Goal: Information Seeking & Learning: Learn about a topic

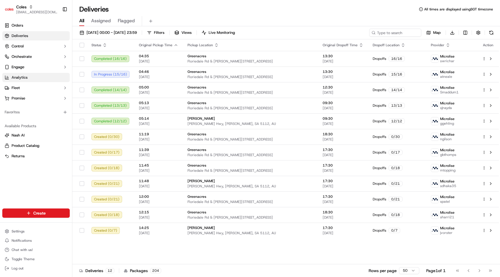
click at [32, 77] on link "Analytics" at bounding box center [35, 77] width 67 height 9
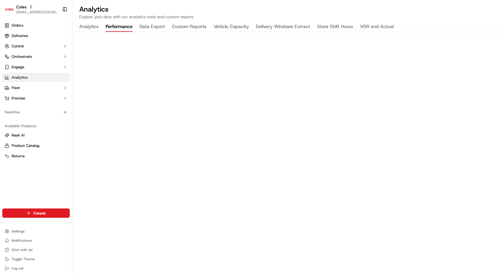
click at [124, 31] on button "Performance" at bounding box center [119, 27] width 27 height 10
click at [153, 29] on button "Data Export" at bounding box center [151, 27] width 25 height 10
click at [187, 25] on button "Custom Reports" at bounding box center [189, 27] width 35 height 10
click at [230, 21] on div "Analytics Explore your data with our analytics tools and custom reports Analyti…" at bounding box center [285, 138] width 427 height 277
click at [230, 27] on button "Vehicle Capacity" at bounding box center [230, 27] width 35 height 10
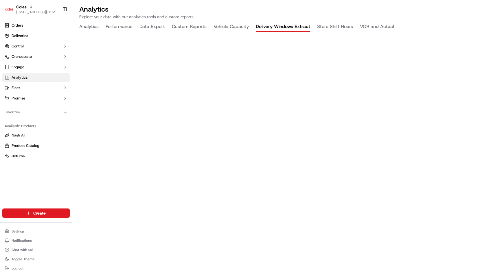
click at [274, 23] on button "Delivery Windows Extract" at bounding box center [283, 27] width 54 height 10
click at [332, 28] on button "Store Shift Hours" at bounding box center [335, 27] width 36 height 10
click at [369, 26] on button "VOR and Actual" at bounding box center [377, 27] width 34 height 10
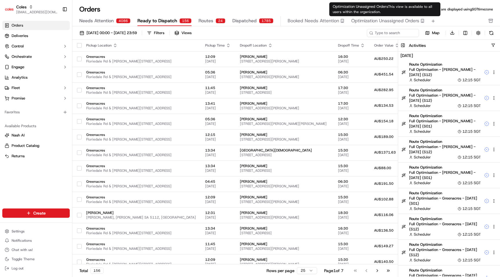
scroll to position [1345, 0]
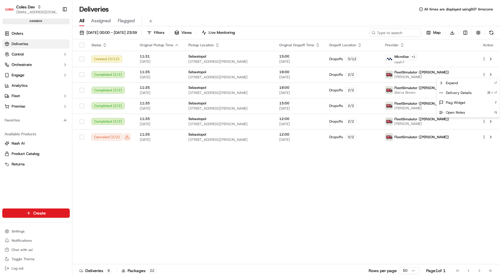
click at [39, 33] on html "Coles Dev maksim@usenash.com Toggle Sidebar sandbox Orders Deliveries Control O…" at bounding box center [250, 138] width 500 height 277
click at [39, 33] on link "Orders" at bounding box center [35, 33] width 67 height 9
